Goal: Task Accomplishment & Management: Manage account settings

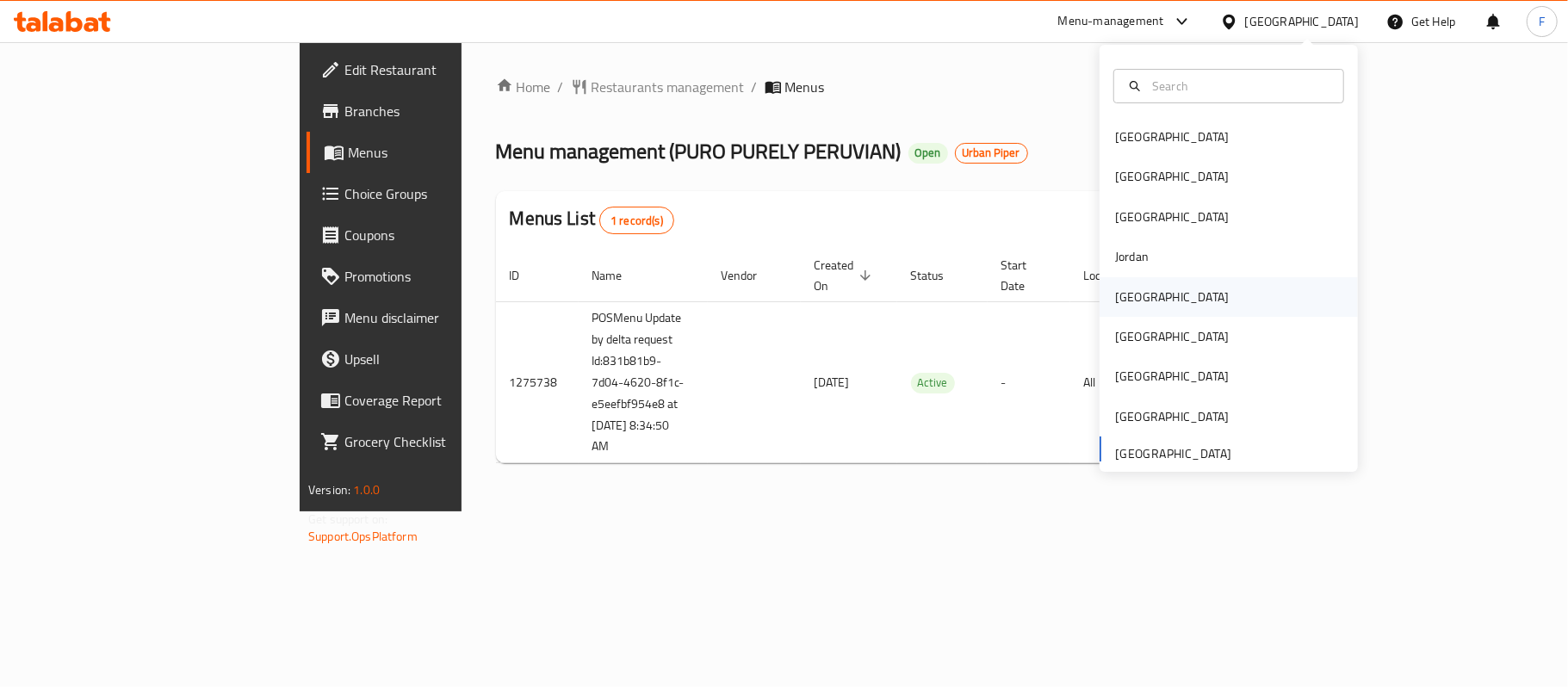
click at [1154, 296] on div "[GEOGRAPHIC_DATA]" at bounding box center [1228, 297] width 258 height 40
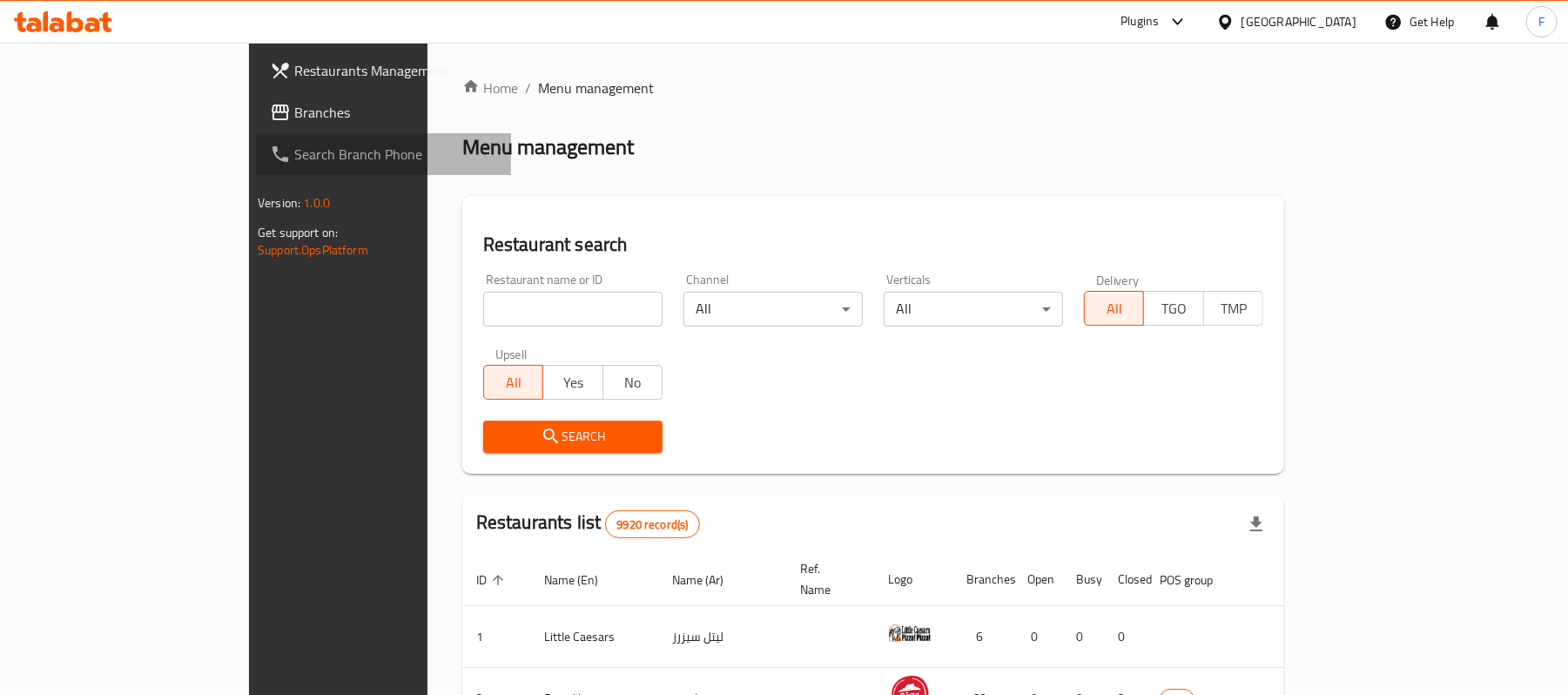
click at [294, 154] on span "Search Branch Phone" at bounding box center [395, 154] width 203 height 21
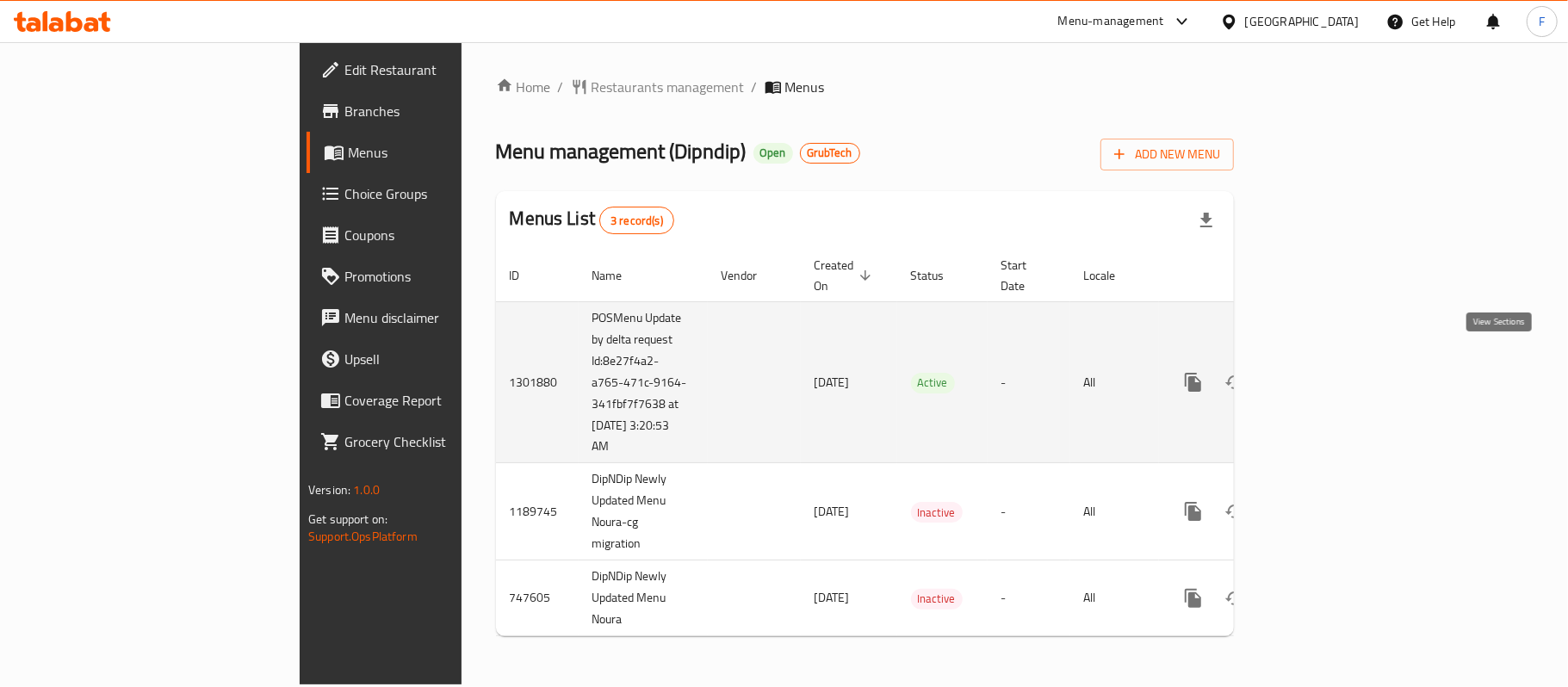
click at [1327, 372] on icon "enhanced table" at bounding box center [1316, 382] width 21 height 21
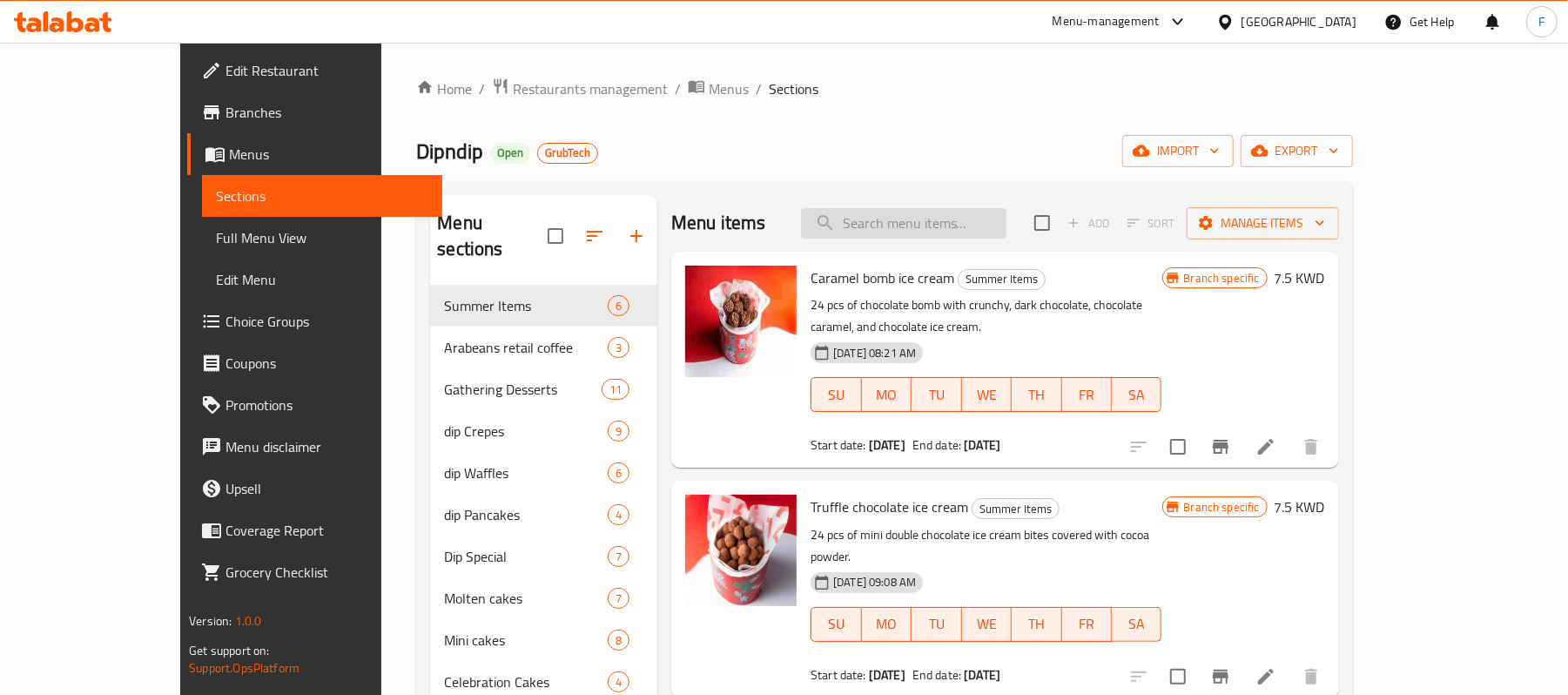
click at [958, 235] on input "search" at bounding box center [903, 223] width 205 height 31
paste input "Fettuccine Crepe"
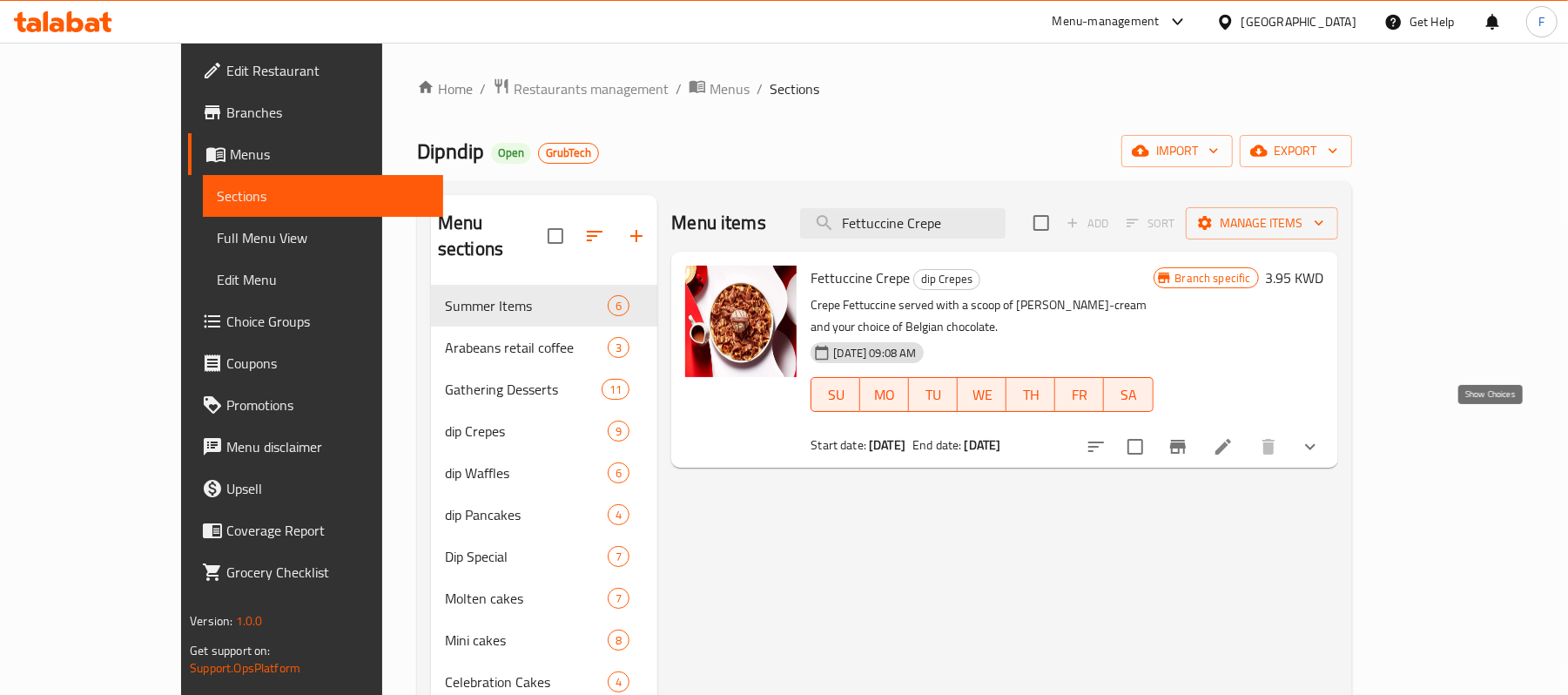
type input "Fettuccine Crepe"
click at [1321, 436] on icon "show more" at bounding box center [1310, 446] width 21 height 21
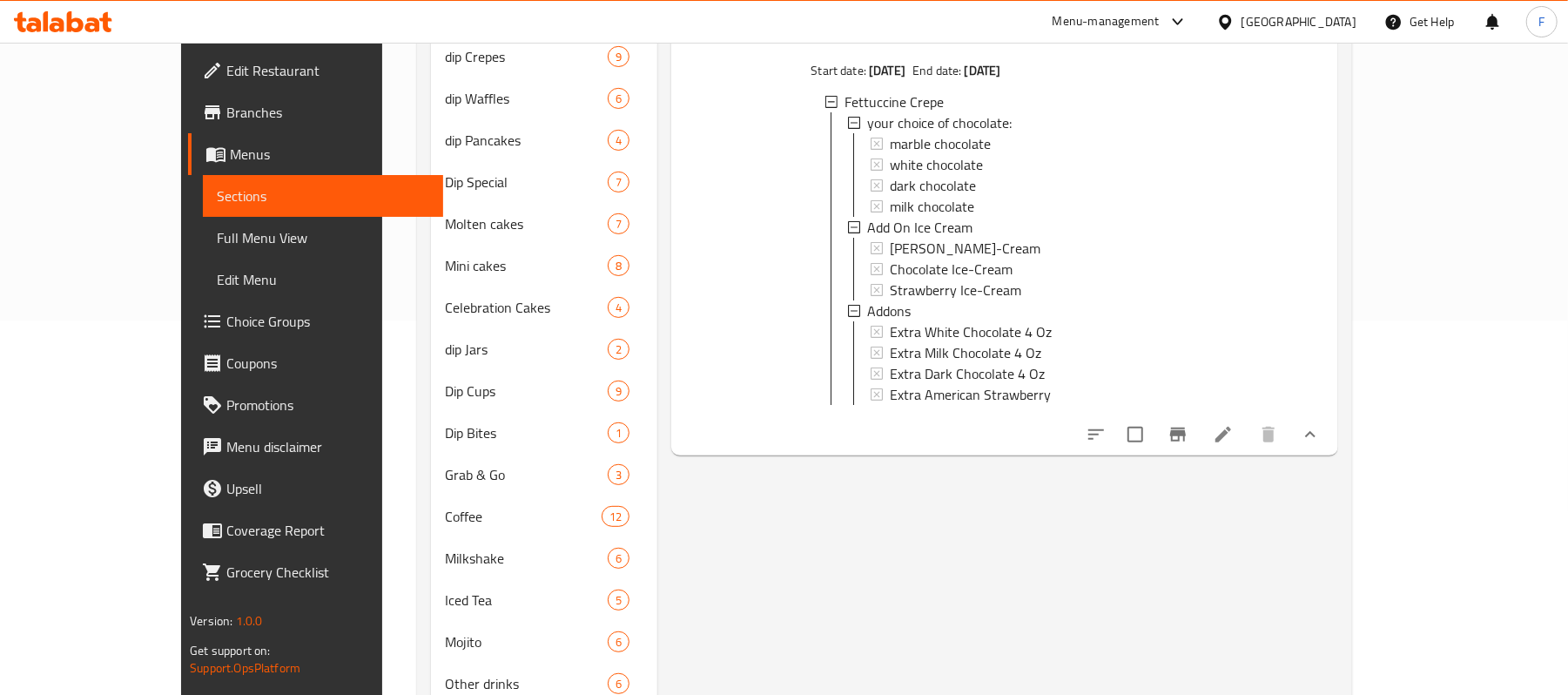
scroll to position [464, 0]
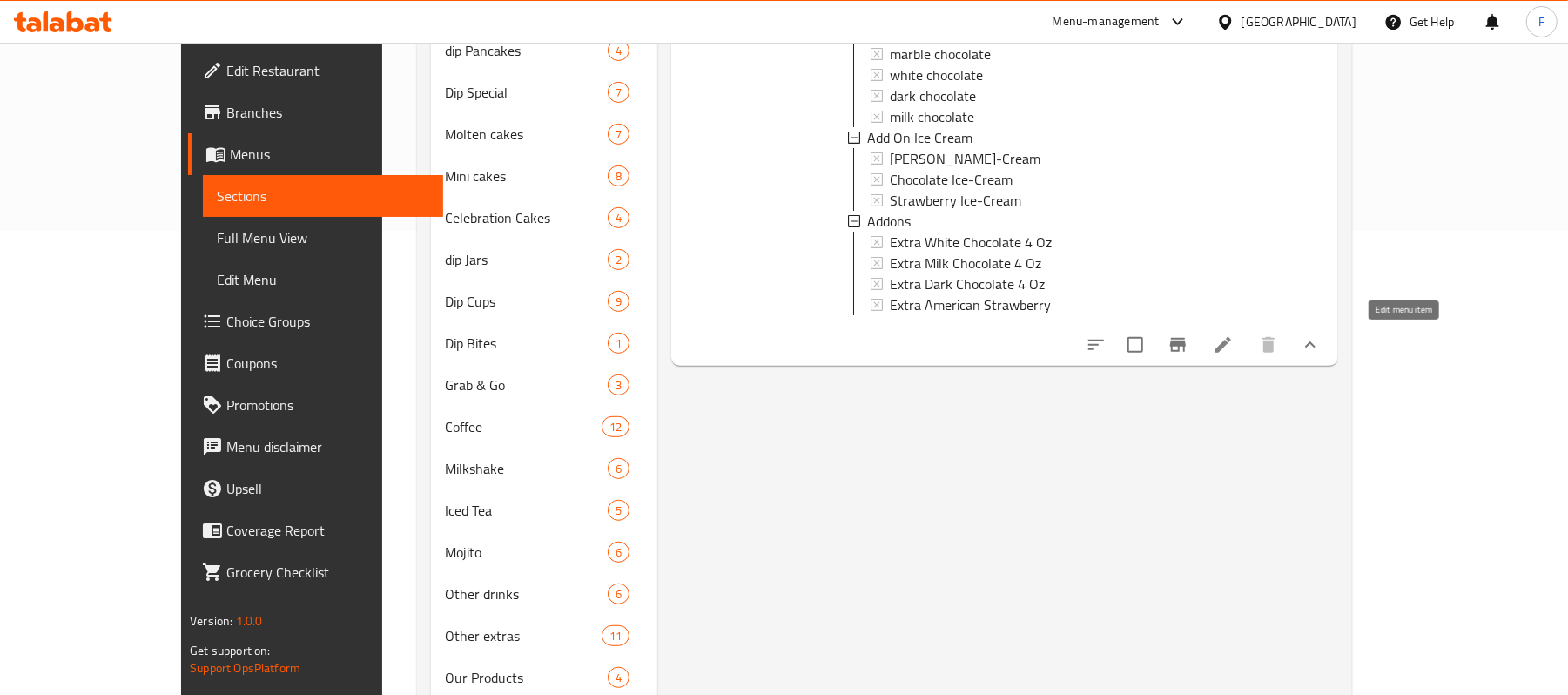
click at [1234, 342] on icon at bounding box center [1223, 344] width 21 height 21
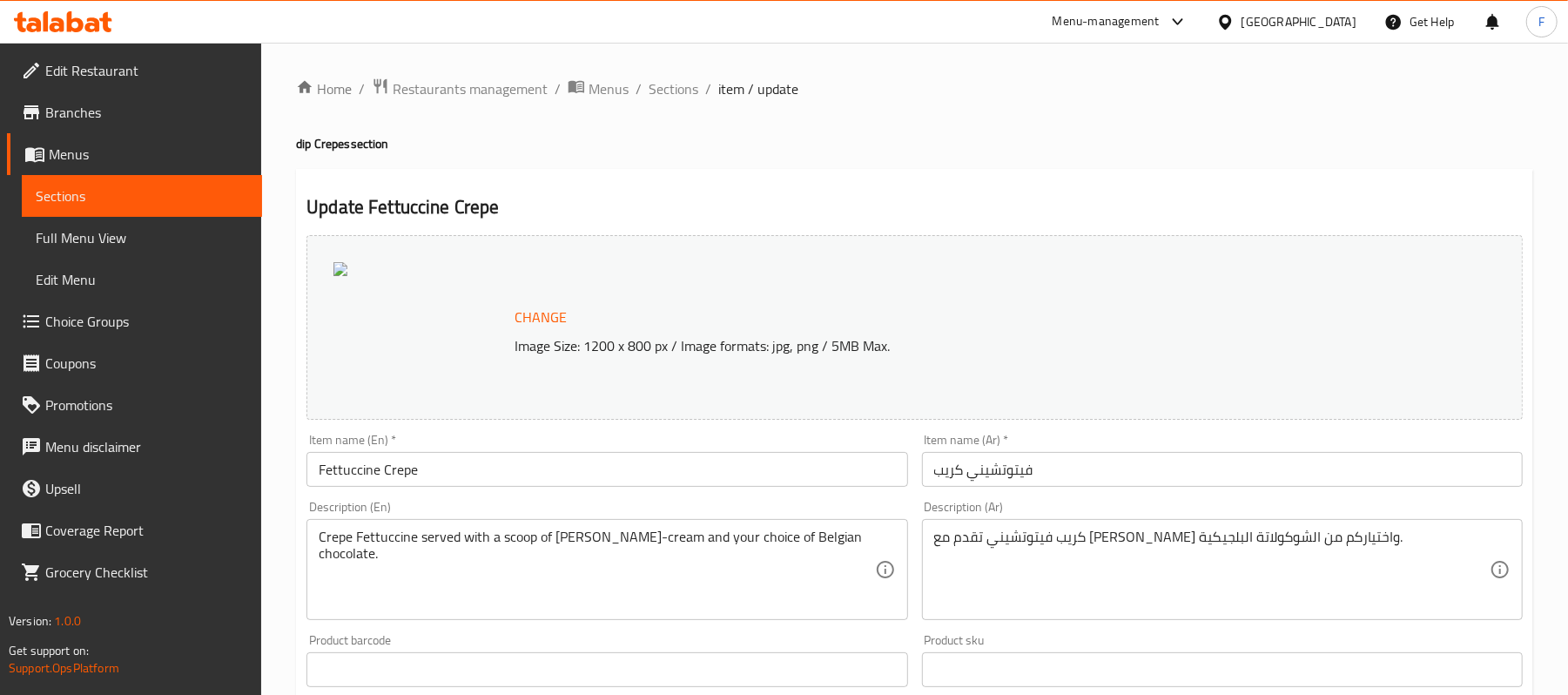
click at [134, 322] on span "Choice Groups" at bounding box center [146, 321] width 203 height 21
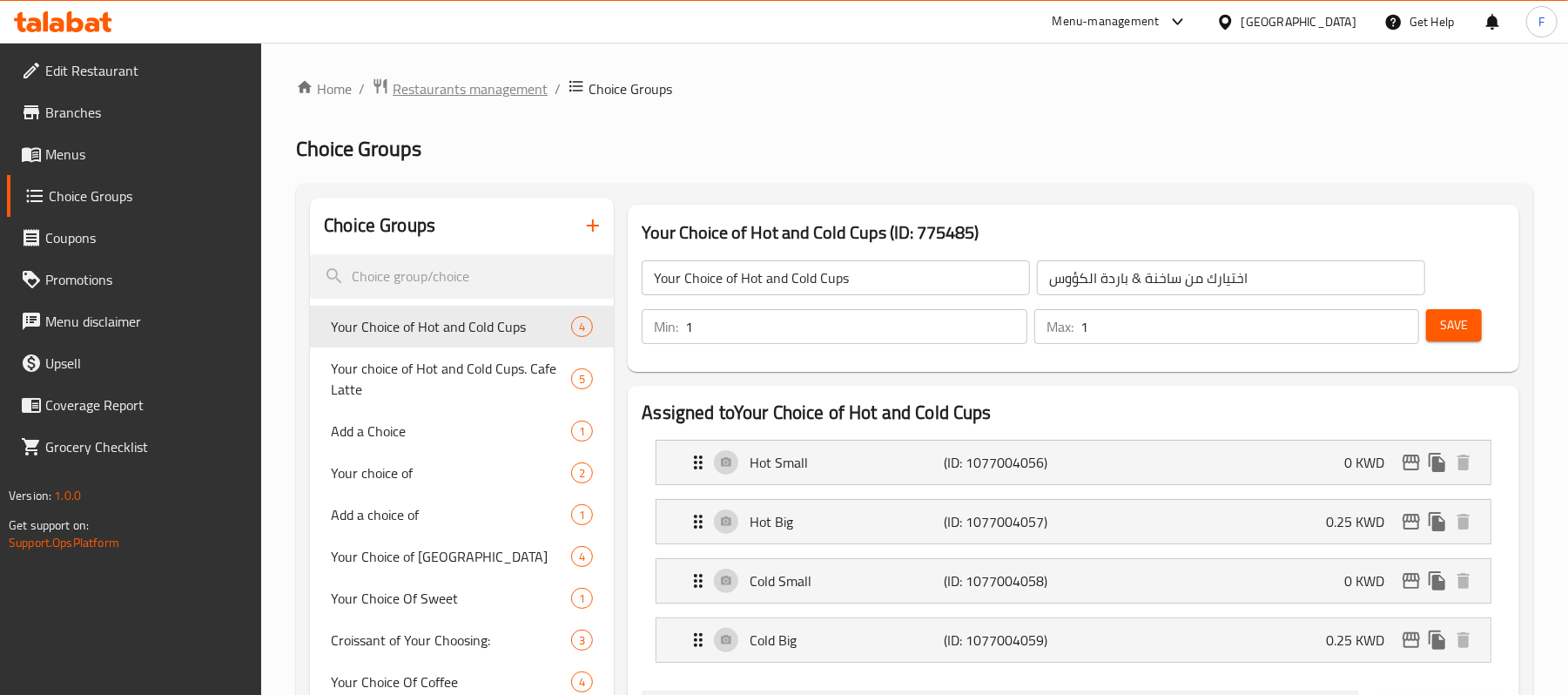
click at [477, 84] on span "Restaurants management" at bounding box center [470, 88] width 155 height 21
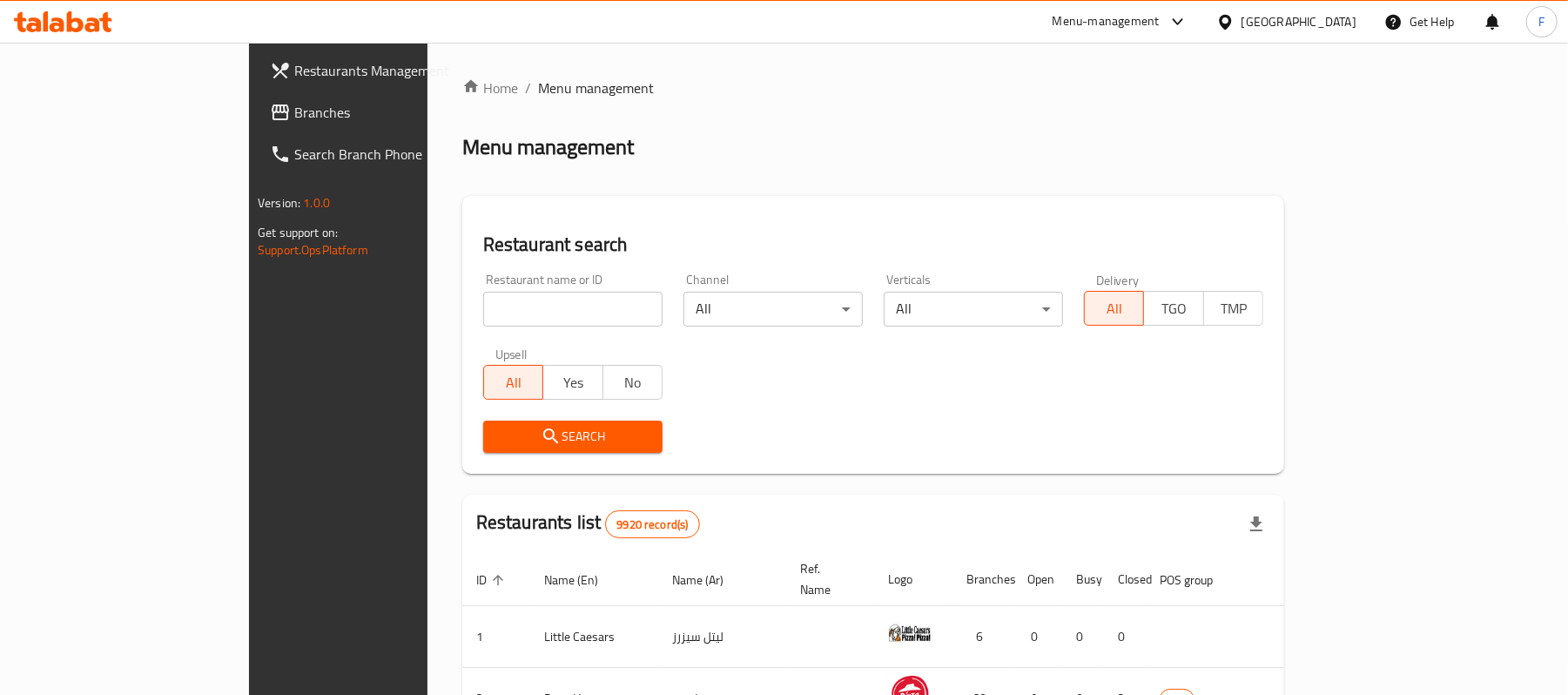
click at [1331, 18] on div "[GEOGRAPHIC_DATA]" at bounding box center [1298, 21] width 114 height 19
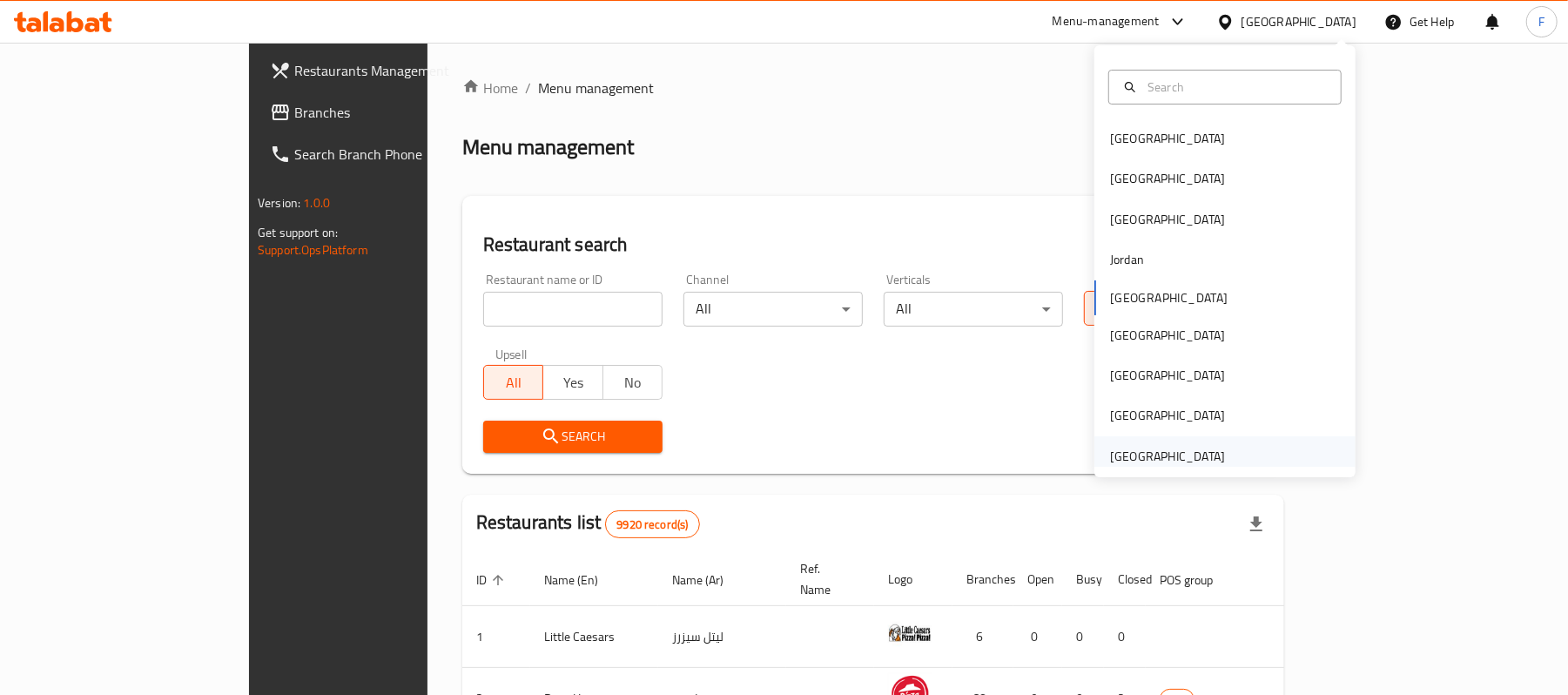
click at [1156, 439] on div "[GEOGRAPHIC_DATA]" at bounding box center [1166, 456] width 143 height 40
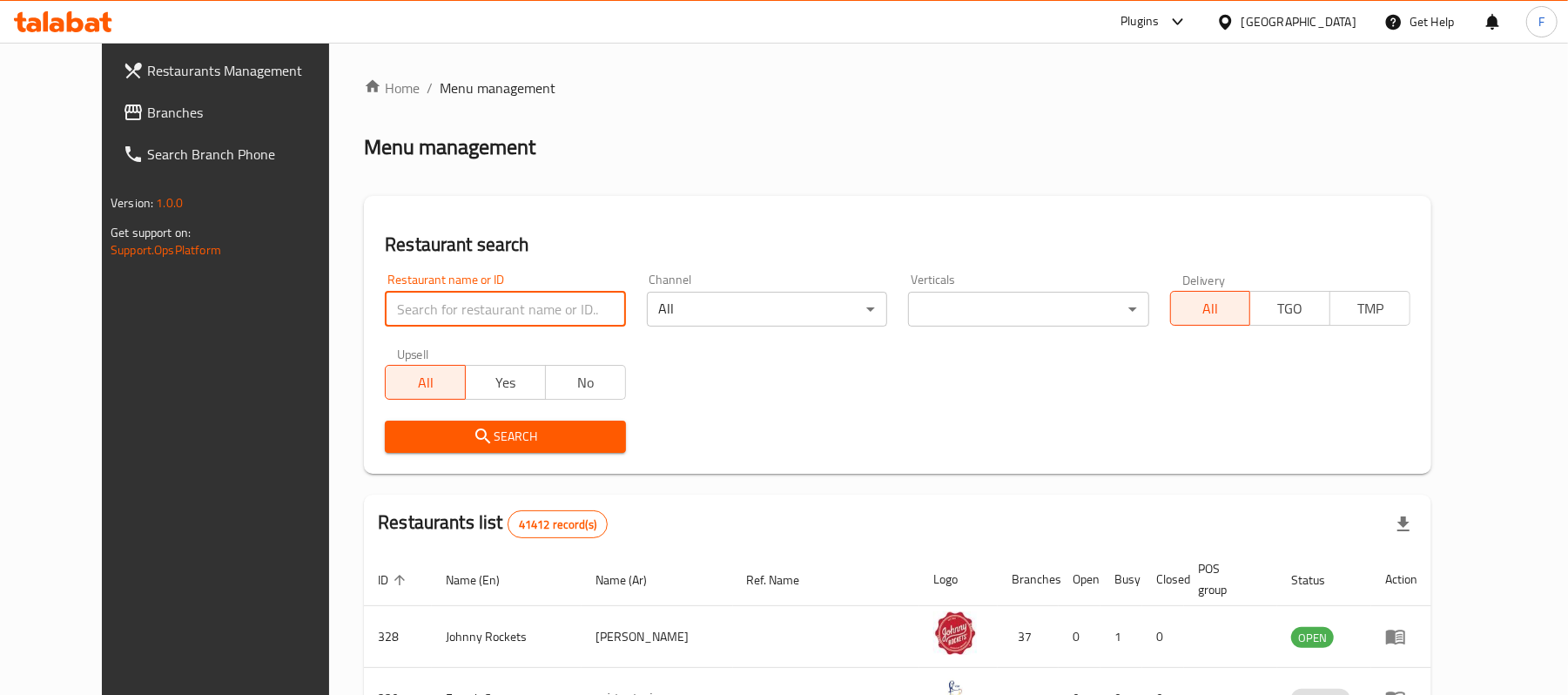
click at [385, 306] on input "search" at bounding box center [505, 309] width 240 height 35
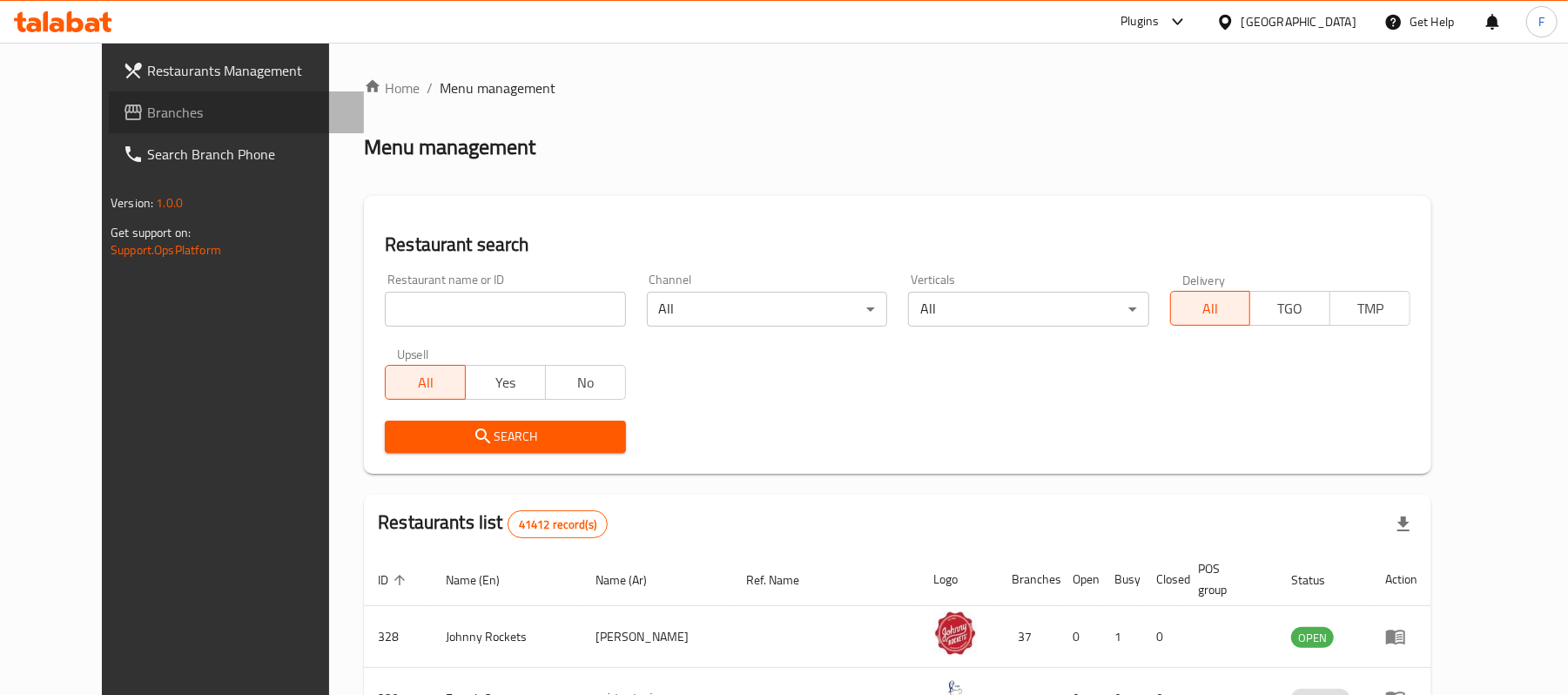
click at [147, 112] on span "Branches" at bounding box center [248, 112] width 203 height 21
